Goal: Navigation & Orientation: Find specific page/section

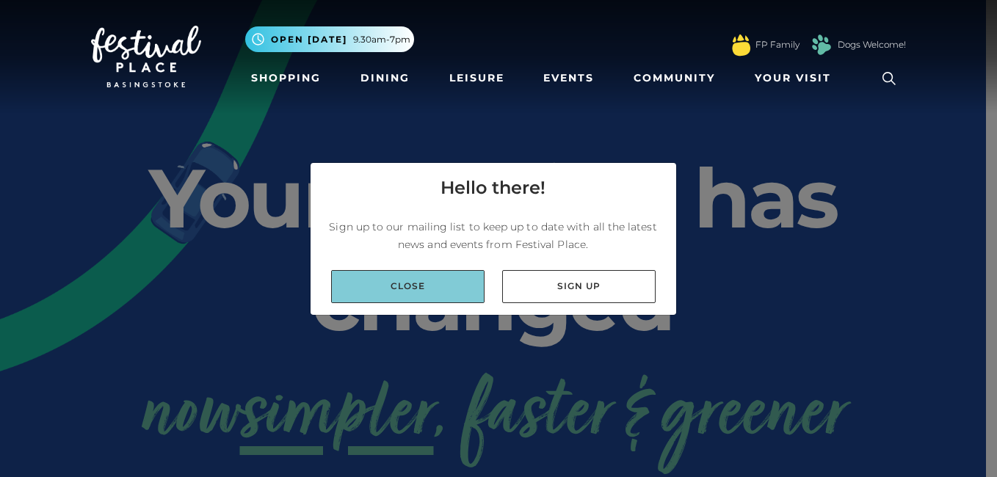
click at [370, 297] on link "Close" at bounding box center [407, 286] width 153 height 33
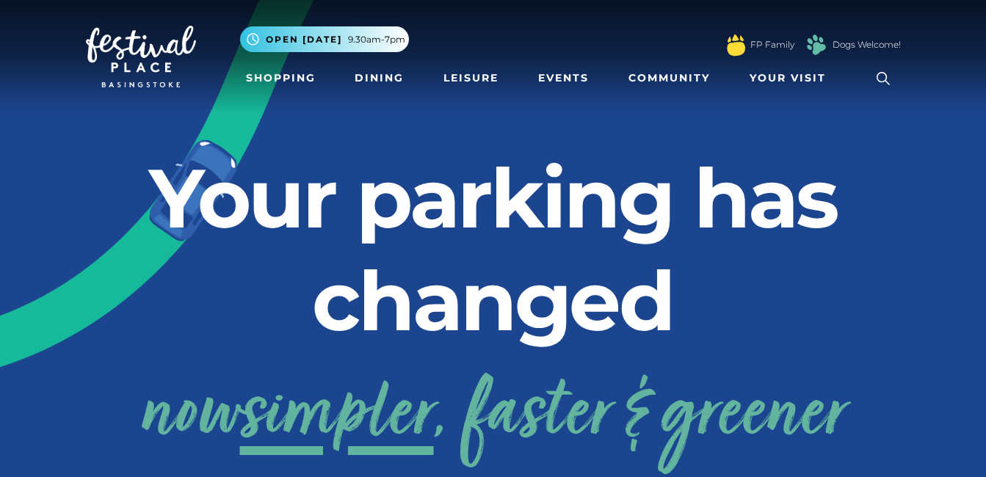
click at [870, 75] on link at bounding box center [884, 79] width 34 height 34
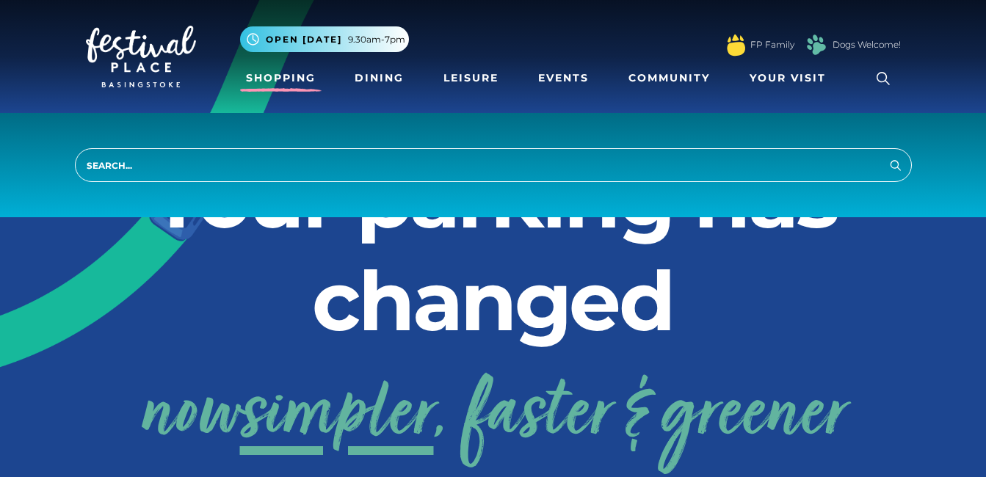
click at [283, 77] on link "Shopping" at bounding box center [281, 78] width 82 height 27
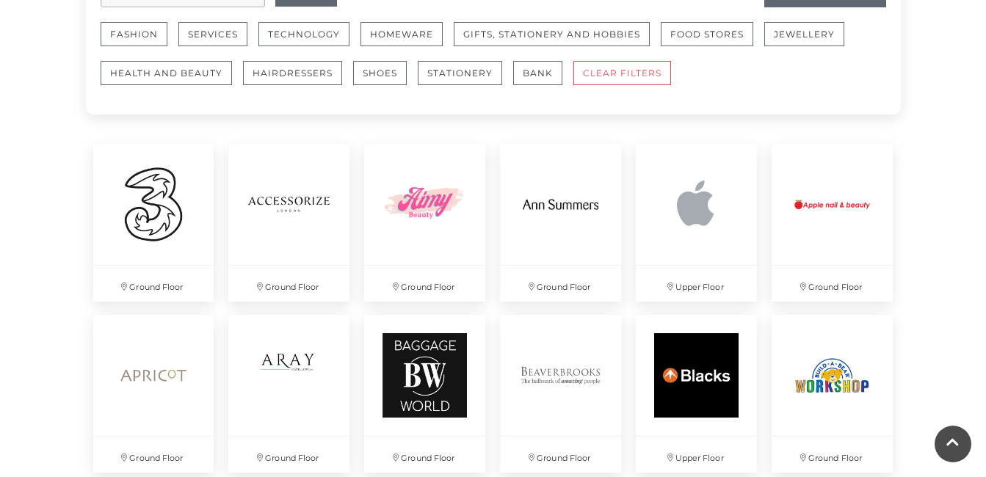
scroll to position [998, 0]
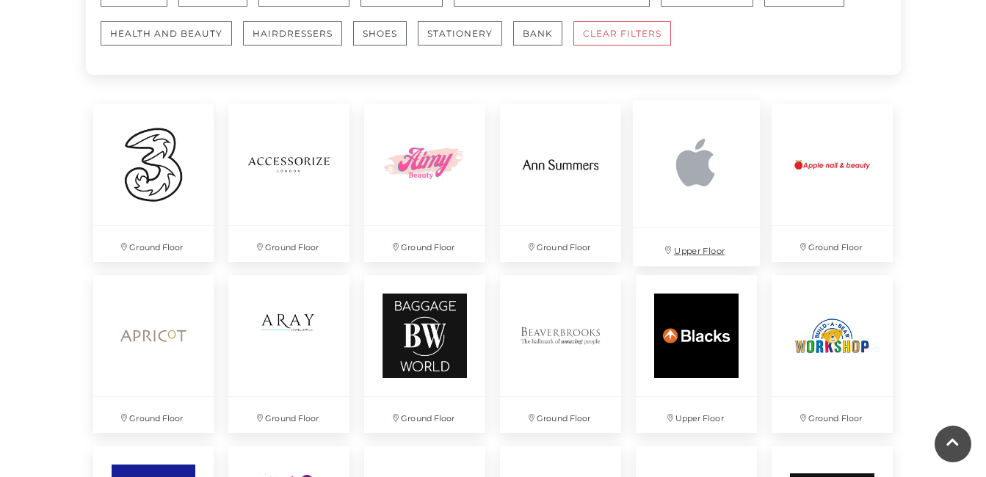
click at [684, 187] on img at bounding box center [696, 164] width 127 height 127
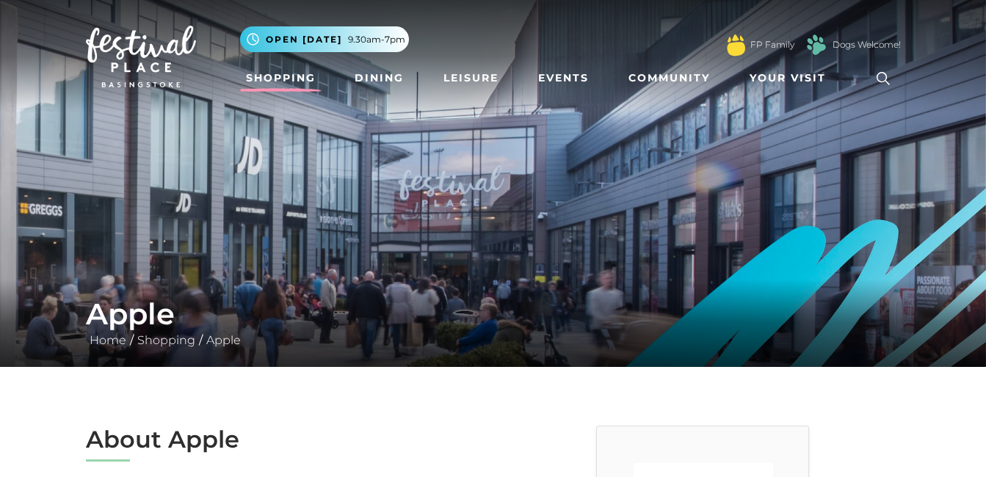
click at [265, 79] on link "Shopping" at bounding box center [281, 78] width 82 height 27
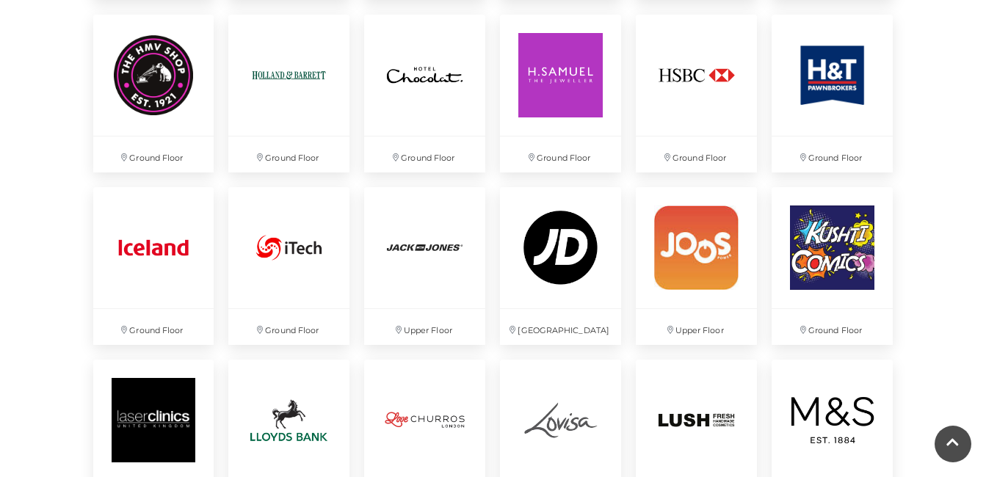
scroll to position [2131, 0]
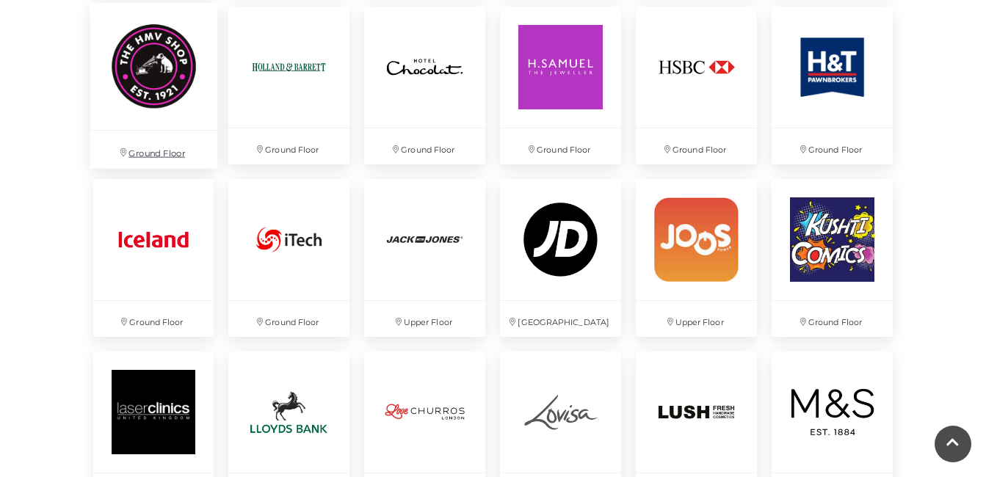
click at [110, 99] on img at bounding box center [153, 65] width 127 height 127
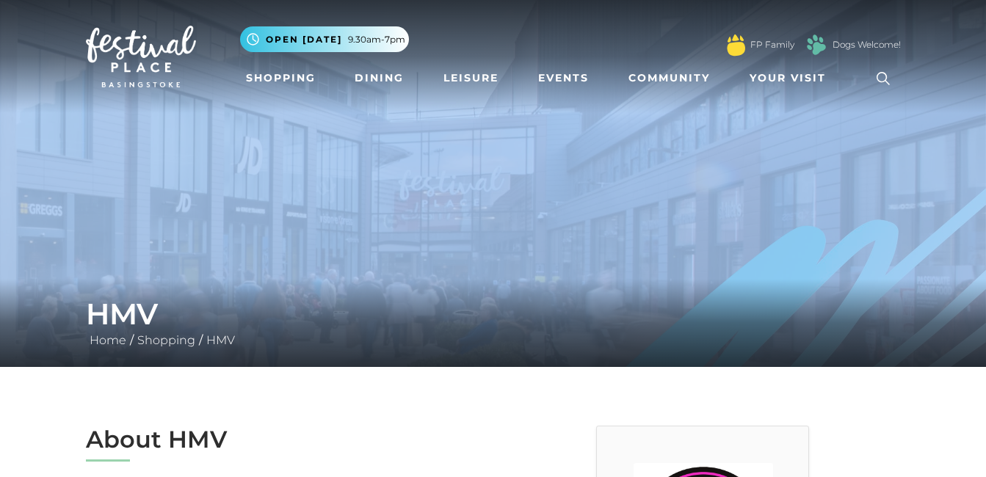
drag, startPoint x: 983, startPoint y: 93, endPoint x: 997, endPoint y: 134, distance: 43.2
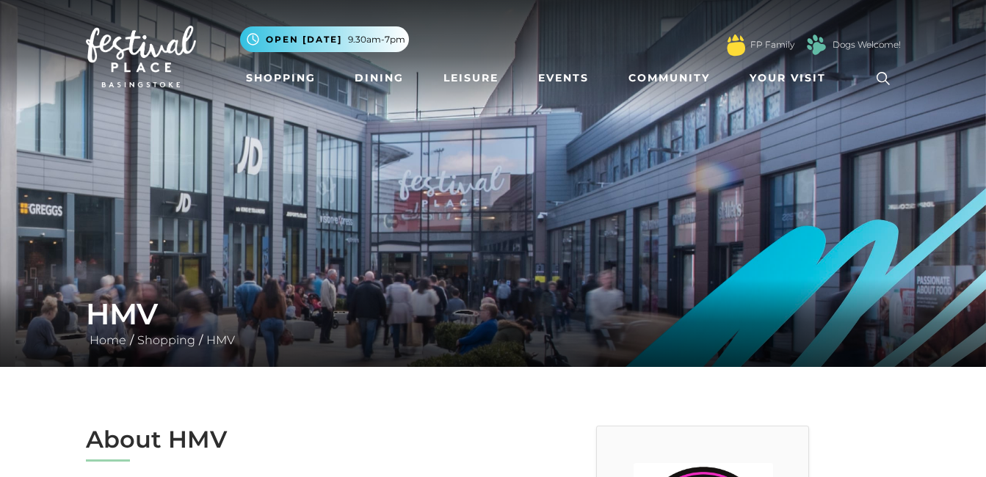
drag, startPoint x: 997, startPoint y: 134, endPoint x: 983, endPoint y: 42, distance: 93.5
click at [983, 42] on nav "Toggle navigation .st5{fill:none;stroke:#FFFFFF;stroke-width:2.29;stroke-miterl…" at bounding box center [493, 56] width 986 height 113
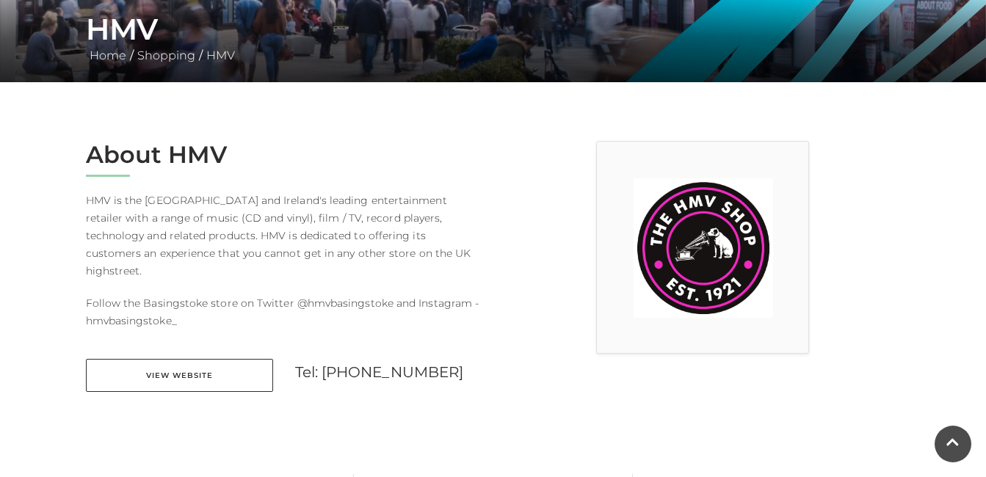
scroll to position [314, 0]
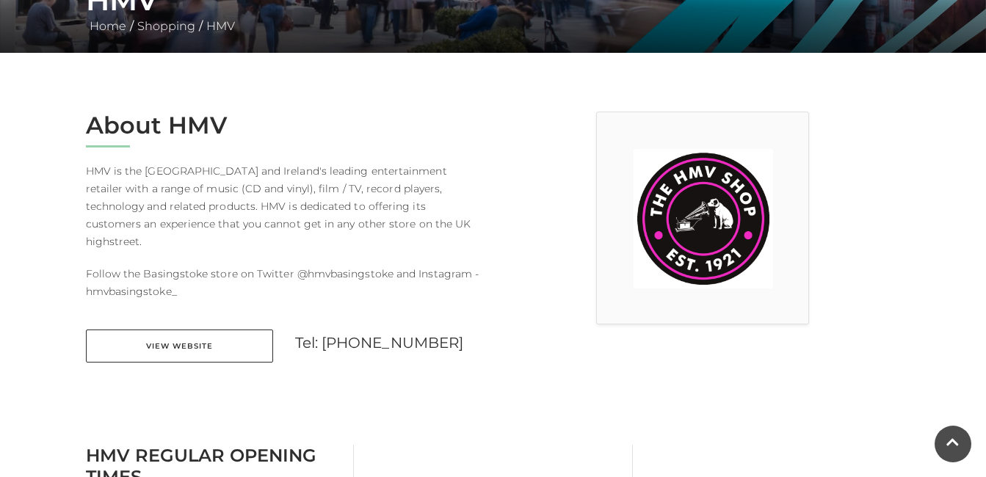
click at [634, 206] on img at bounding box center [704, 219] width 140 height 140
